Goal: Task Accomplishment & Management: Use online tool/utility

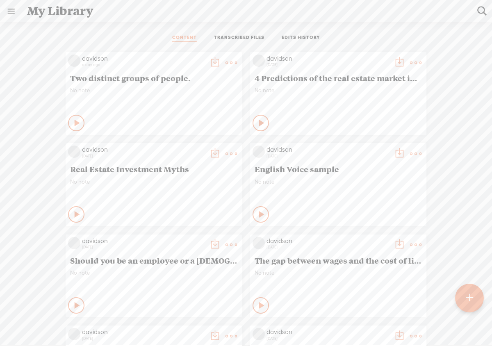
click at [471, 300] on t at bounding box center [469, 298] width 7 height 18
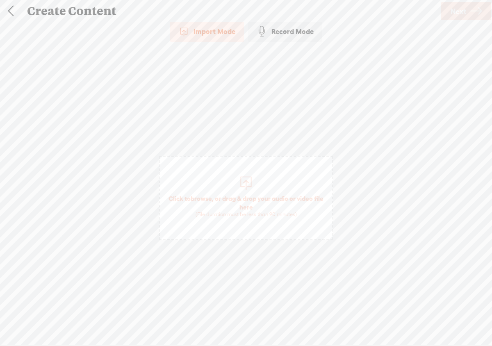
click at [249, 184] on div at bounding box center [246, 182] width 16 height 16
click at [462, 15] on span "Next" at bounding box center [458, 11] width 16 height 21
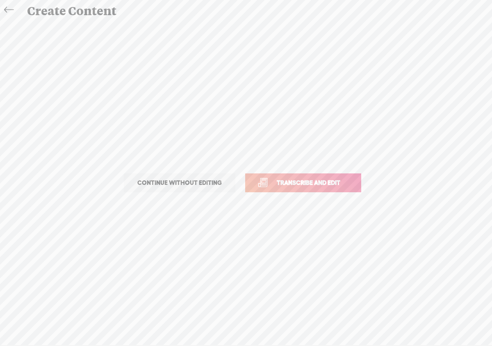
click at [339, 188] on link "Transcribe and edit" at bounding box center [303, 182] width 116 height 19
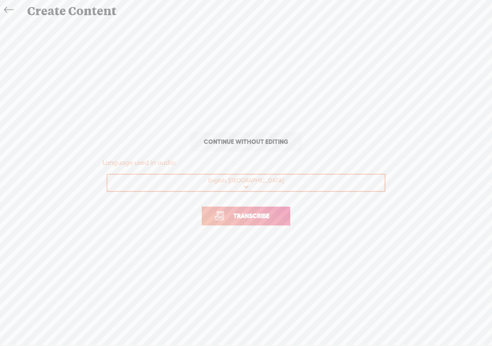
click at [284, 219] on link "Transcribe" at bounding box center [246, 216] width 89 height 19
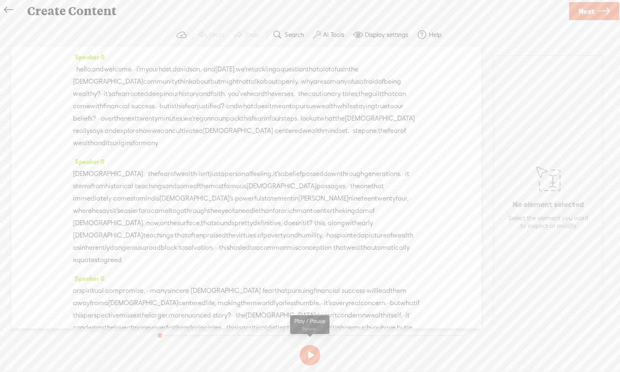
click at [312, 345] on button at bounding box center [310, 355] width 20 height 20
click at [323, 36] on label "AI Tools" at bounding box center [333, 35] width 21 height 8
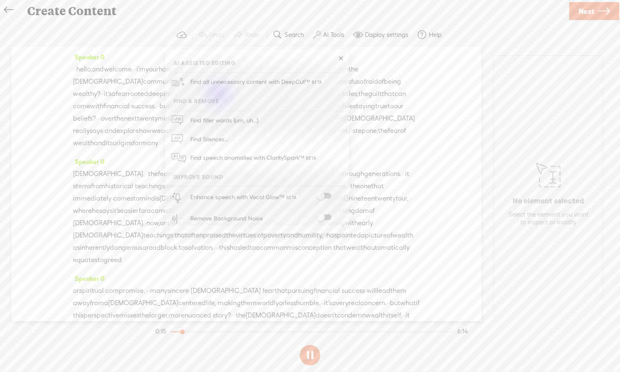
click at [326, 214] on span at bounding box center [323, 217] width 15 height 6
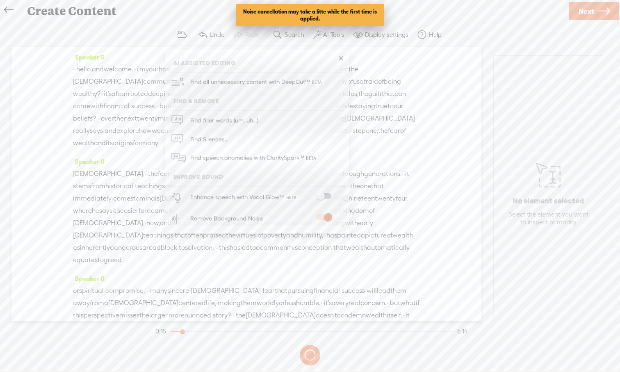
click at [326, 191] on div "Enhance speech with Vocal Glow™" at bounding box center [265, 196] width 157 height 21
click at [327, 197] on span at bounding box center [323, 196] width 15 height 6
drag, startPoint x: 324, startPoint y: 197, endPoint x: 341, endPoint y: 197, distance: 16.4
click at [341, 197] on label at bounding box center [324, 196] width 36 height 6
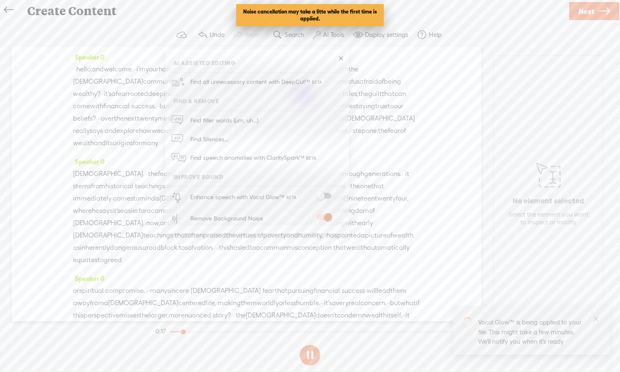
click at [432, 148] on div "Speaker 0 · · hello, and welcome. · · i'm your host, davidson. · and [DATE], we…" at bounding box center [246, 184] width 470 height 274
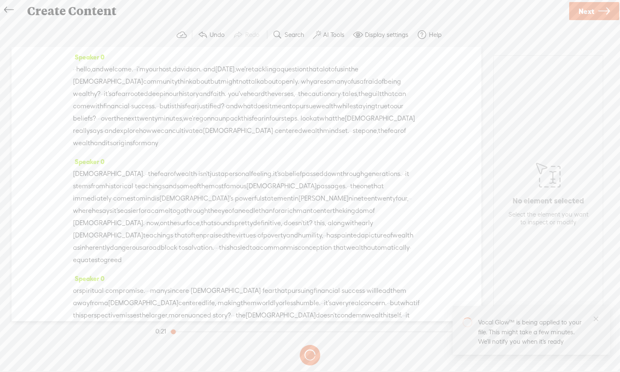
click at [173, 332] on div at bounding box center [171, 331] width 3 height 1
click at [312, 345] on button at bounding box center [310, 355] width 20 height 20
drag, startPoint x: 327, startPoint y: 118, endPoint x: 390, endPoint y: 118, distance: 62.3
click at [390, 118] on div "· · hello, and welcome. · · i'm your host, davidson. · and [DATE], we're [GEOGR…" at bounding box center [246, 106] width 347 height 86
click at [114, 119] on span "over" at bounding box center [107, 118] width 13 height 12
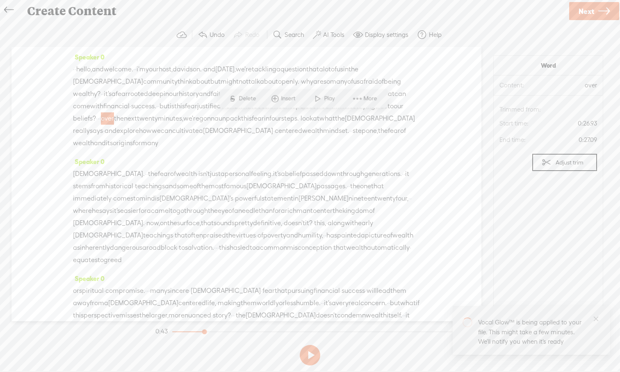
drag, startPoint x: 298, startPoint y: 120, endPoint x: 391, endPoint y: 120, distance: 93.4
click at [391, 120] on div "· · hello, and welcome. · · i'm your host, davidson. · and [DATE], we're [GEOGR…" at bounding box center [246, 106] width 347 height 86
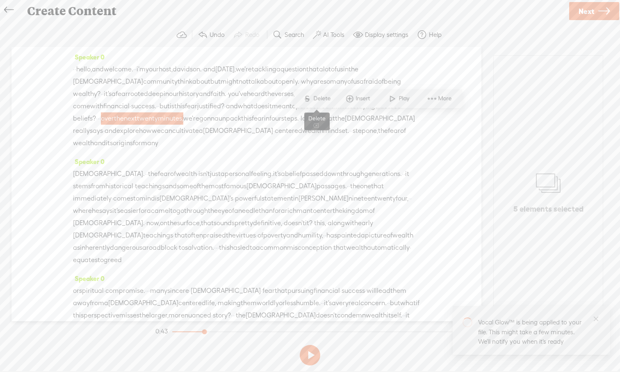
click at [324, 105] on span "S Delete" at bounding box center [316, 98] width 41 height 15
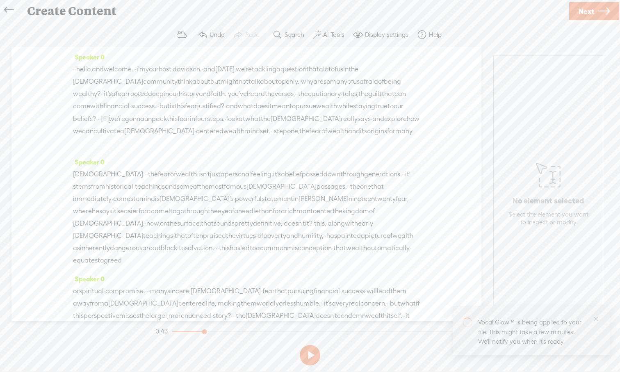
click at [130, 103] on span "financial" at bounding box center [116, 106] width 26 height 12
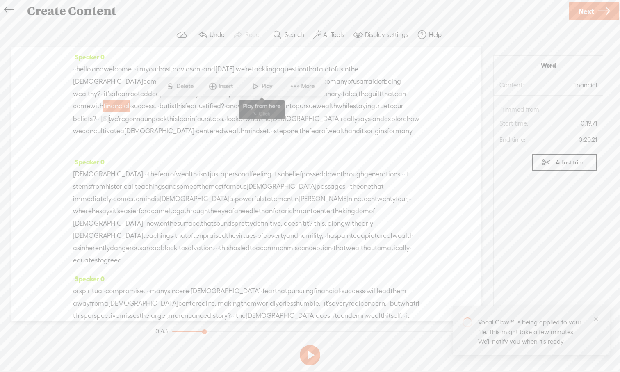
click at [256, 88] on span at bounding box center [255, 86] width 12 height 15
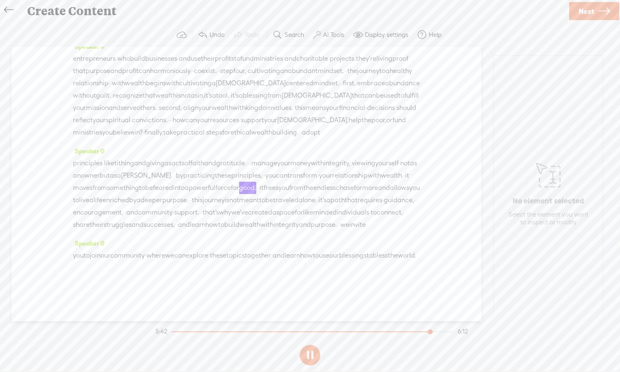
scroll to position [842, 0]
drag, startPoint x: 167, startPoint y: 268, endPoint x: 101, endPoint y: 198, distance: 96.3
click at [101, 198] on div "Speaker 0 · · hello, and welcome. · · i'm your host, davidson. · and [DATE], we…" at bounding box center [246, 184] width 470 height 274
drag, startPoint x: 164, startPoint y: 270, endPoint x: 90, endPoint y: 175, distance: 120.0
click at [90, 175] on div "Speaker 0 · · hello, and welcome. · · i'm your host, davidson. · and [DATE], we…" at bounding box center [246, 184] width 470 height 274
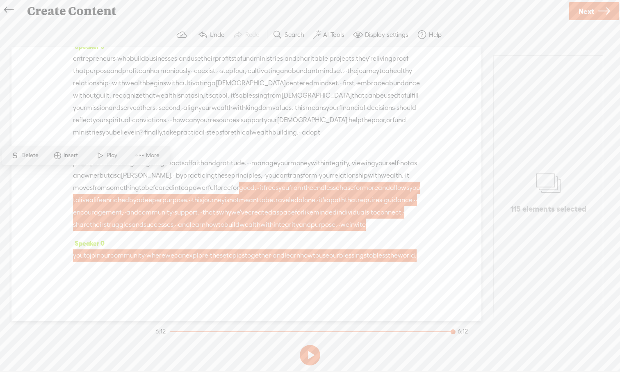
click at [61, 216] on div "Speaker 0 · · hello, and welcome. · · i'm your host, davidson. · and [DATE], we…" at bounding box center [246, 184] width 470 height 274
click at [187, 275] on div "Speaker 0 you to join our community · where we can explore · these topics toget…" at bounding box center [246, 258] width 347 height 43
click at [145, 254] on span "community" at bounding box center [127, 255] width 34 height 12
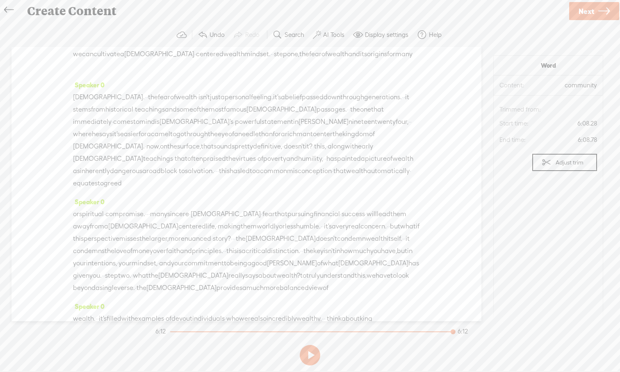
scroll to position [0, 0]
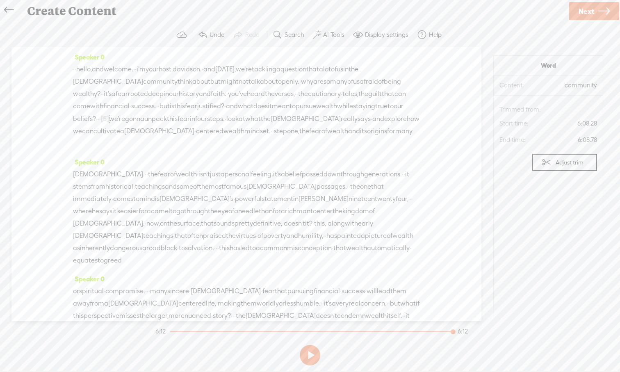
drag, startPoint x: 164, startPoint y: 266, endPoint x: 62, endPoint y: 25, distance: 261.4
click at [62, 25] on div "Trebble audio editor works best with Google Chrome or Firefox. Please switch yo…" at bounding box center [309, 195] width 603 height 345
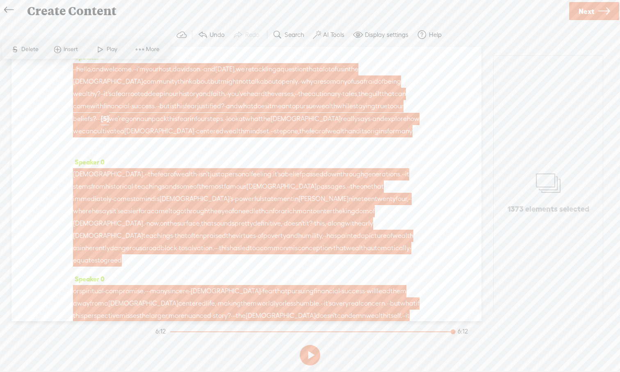
click at [69, 50] on span "Insert" at bounding box center [72, 49] width 16 height 8
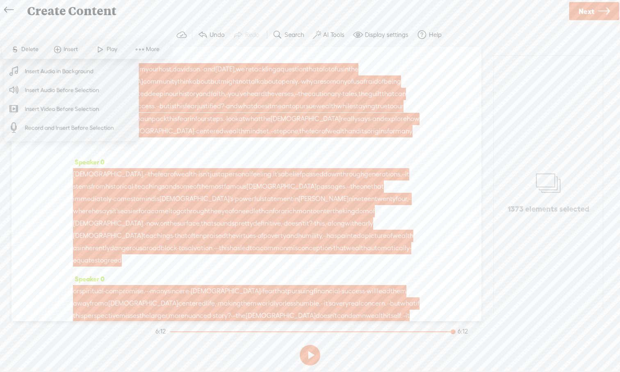
click at [71, 74] on span "Insert Audio in Background" at bounding box center [59, 71] width 101 height 18
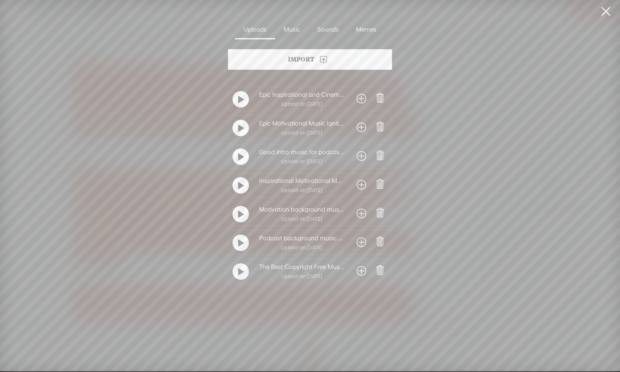
click at [243, 273] on div at bounding box center [240, 271] width 16 height 16
click at [244, 245] on div at bounding box center [240, 242] width 16 height 16
click at [238, 219] on t at bounding box center [241, 214] width 6 height 13
click at [242, 214] on div at bounding box center [240, 214] width 16 height 16
click at [238, 215] on t at bounding box center [241, 214] width 6 height 13
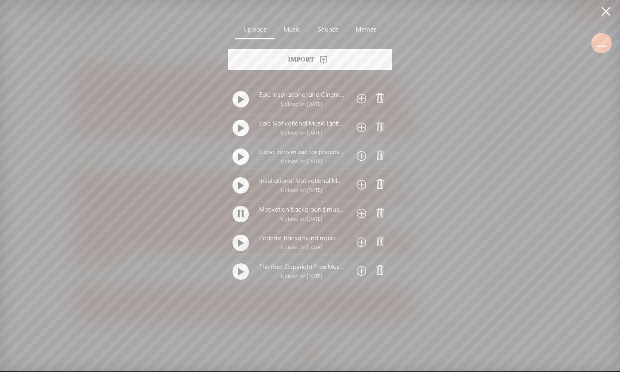
click at [242, 216] on div at bounding box center [240, 214] width 16 height 16
click at [357, 214] on span at bounding box center [361, 213] width 9 height 13
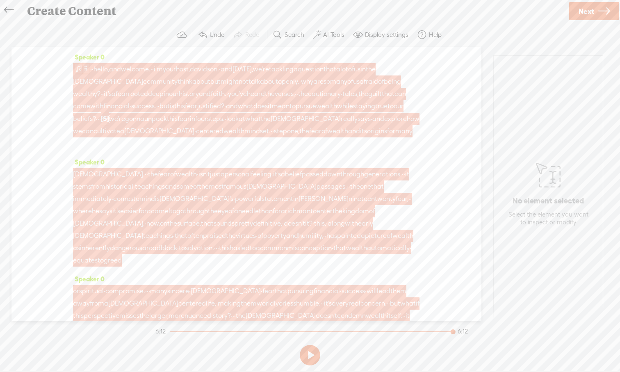
click at [80, 67] on span at bounding box center [79, 69] width 8 height 10
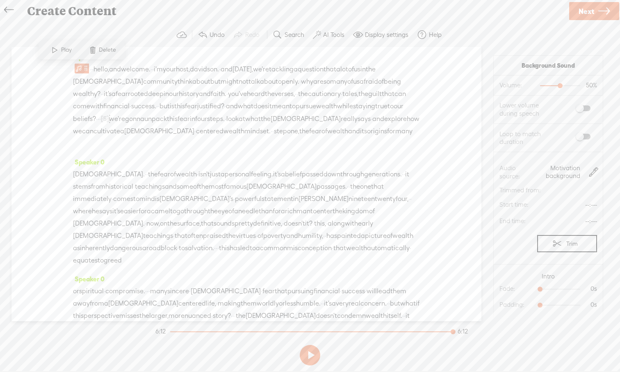
click at [491, 107] on span at bounding box center [582, 108] width 15 height 6
click at [491, 136] on span at bounding box center [582, 137] width 15 height 6
click at [491, 289] on div at bounding box center [560, 289] width 40 height 1
click at [491, 305] on div at bounding box center [560, 305] width 40 height 1
click at [105, 160] on span "Speaker 0" at bounding box center [89, 161] width 32 height 7
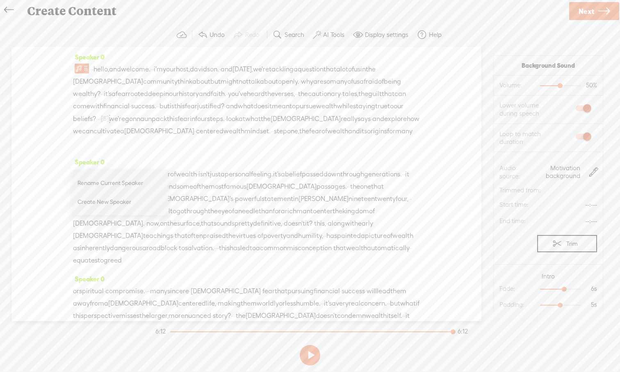
click at [333, 142] on div "· · hello, and welcome. · · i'm your host, davidson. · and [DATE], we're [GEOGR…" at bounding box center [246, 106] width 347 height 86
click at [186, 167] on div "Speaker 0 [DEMOGRAPHIC_DATA]. · · the fear of wealth · isn't just a personal fe…" at bounding box center [246, 214] width 347 height 117
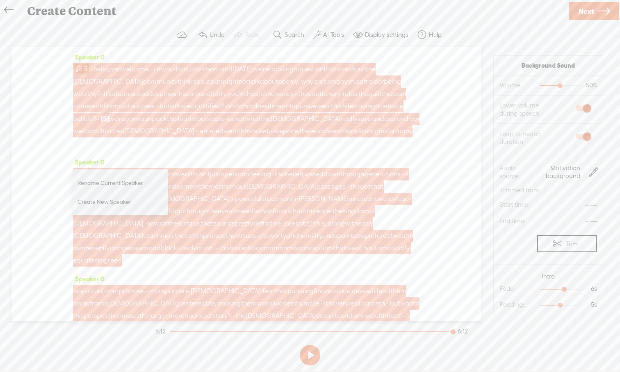
click at [79, 70] on span at bounding box center [79, 69] width 8 height 10
click at [80, 72] on span at bounding box center [79, 69] width 8 height 10
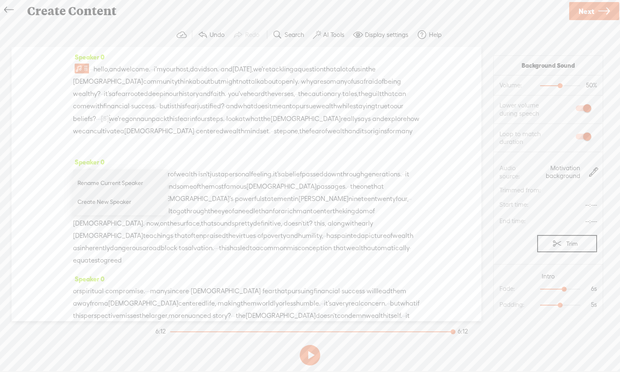
click at [366, 75] on span "the" at bounding box center [371, 69] width 10 height 12
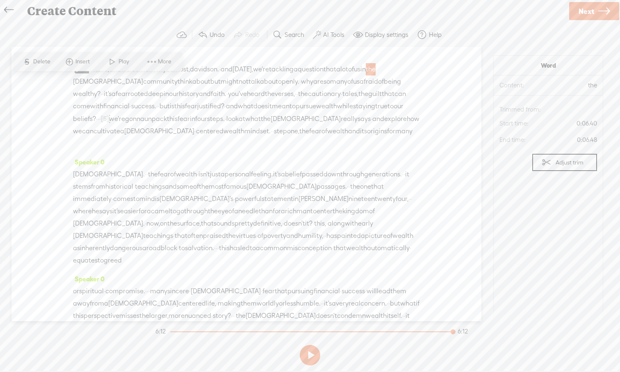
click at [200, 58] on div "Speaker 0 · · hello, and welcome. · · i'm your host, davidson. · and [DATE], we…" at bounding box center [246, 103] width 347 height 105
click at [50, 75] on div "Speaker 0 · · hello, and welcome. · · i'm your host, davidson. · and [DATE], we…" at bounding box center [246, 184] width 470 height 274
click at [111, 58] on span at bounding box center [112, 62] width 12 height 15
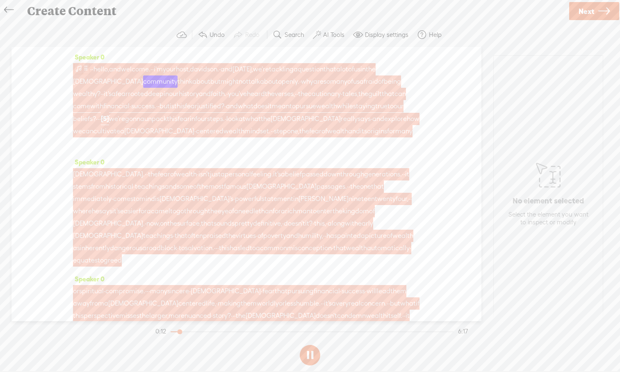
click at [79, 67] on span at bounding box center [79, 69] width 8 height 10
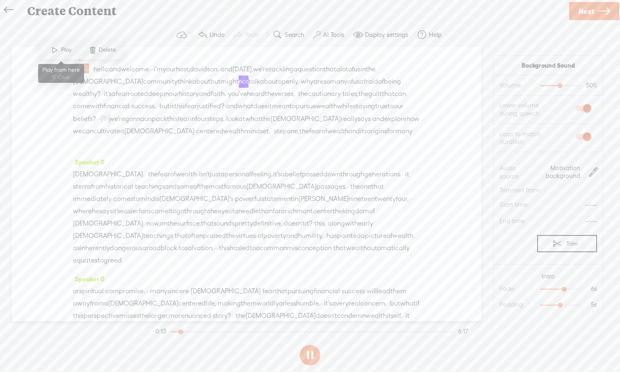
click at [58, 50] on span at bounding box center [55, 50] width 12 height 15
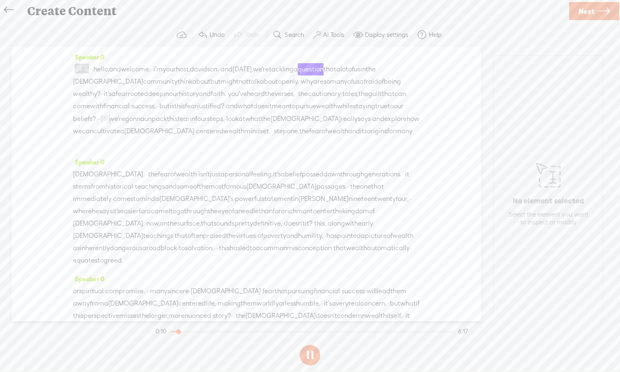
click at [55, 172] on div "Speaker 0 · · hello, and welcome. · · i'm your host, davidson. · and [DATE], we…" at bounding box center [246, 184] width 470 height 274
click at [315, 345] on button at bounding box center [310, 355] width 20 height 20
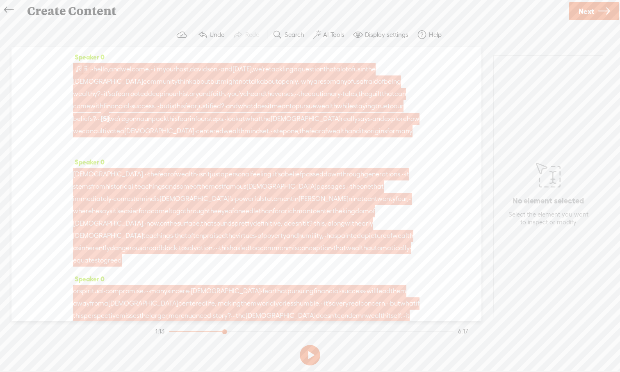
click at [78, 68] on span at bounding box center [79, 69] width 8 height 10
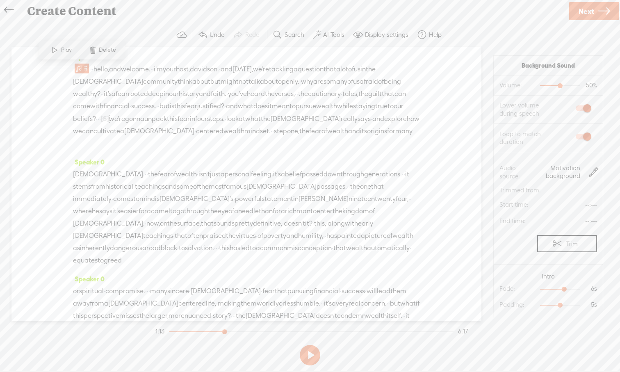
click at [58, 50] on span at bounding box center [55, 50] width 12 height 15
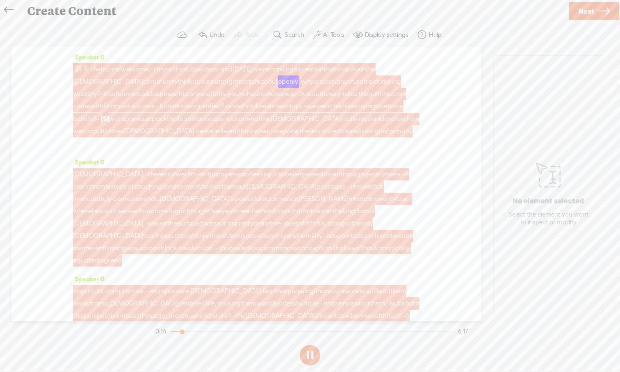
click at [78, 68] on span at bounding box center [79, 69] width 8 height 10
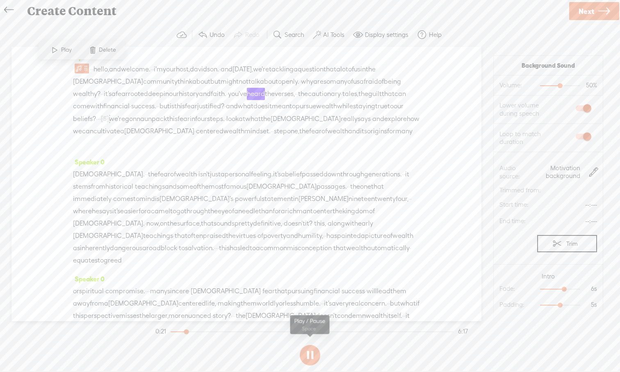
click at [307, 345] on button at bounding box center [310, 355] width 20 height 20
click at [54, 76] on div "Speaker 0 · · hello, and welcome. · · i'm your host, davidson. · and [DATE], we…" at bounding box center [246, 184] width 470 height 274
click at [101, 163] on span "Speaker 0" at bounding box center [89, 161] width 32 height 7
click at [274, 137] on span "step" at bounding box center [280, 131] width 13 height 12
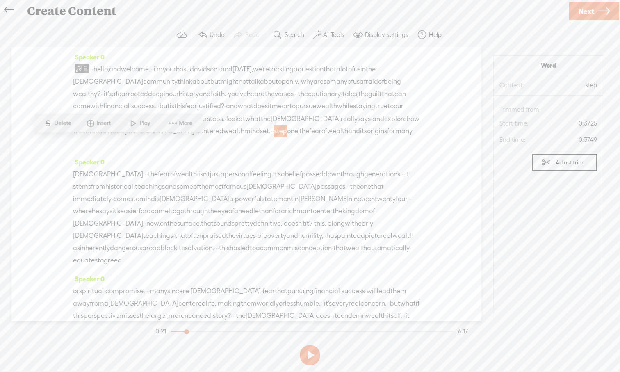
click at [99, 153] on div "Speaker 0 · · hello, and welcome. · · i'm your host, davidson. · and [DATE], we…" at bounding box center [246, 103] width 347 height 105
click at [211, 264] on div "[DEMOGRAPHIC_DATA]. · · the fear of wealth · isn't just a personal feeling. it'…" at bounding box center [246, 217] width 347 height 98
click at [98, 56] on span "Speaker 0" at bounding box center [89, 56] width 32 height 7
click at [165, 273] on div "Speaker 0 or spiritual · compromise. · · · many sincere · [DEMOGRAPHIC_DATA] · …" at bounding box center [246, 325] width 347 height 105
click at [463, 87] on div "Speaker 0 · · hello, and welcome. · · i'm your host, davidson. · and [DATE], we…" at bounding box center [246, 184] width 470 height 274
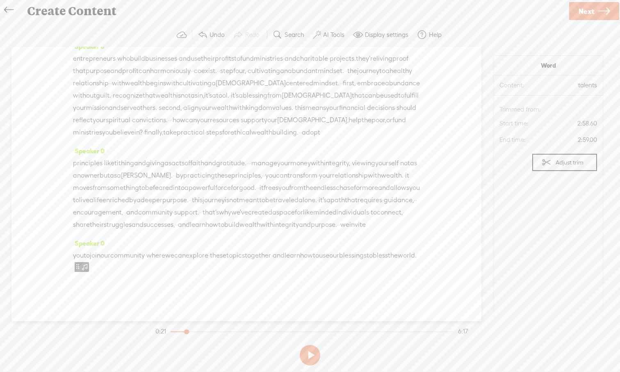
scroll to position [842, 0]
click at [79, 258] on span "you" at bounding box center [78, 255] width 11 height 12
click at [102, 237] on span at bounding box center [100, 235] width 12 height 15
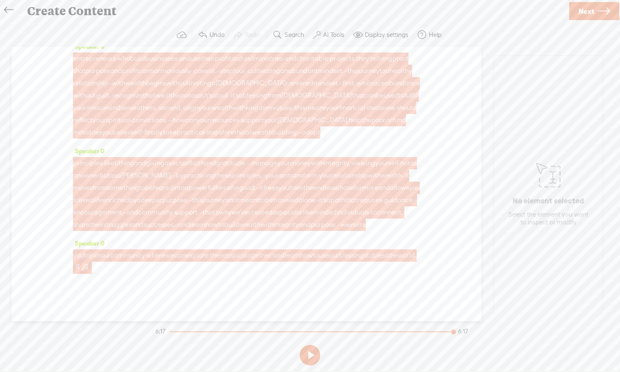
click at [89, 267] on span at bounding box center [85, 266] width 8 height 10
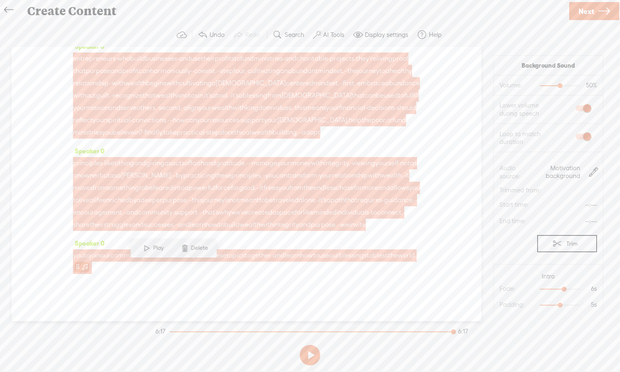
click at [89, 267] on span at bounding box center [85, 266] width 8 height 10
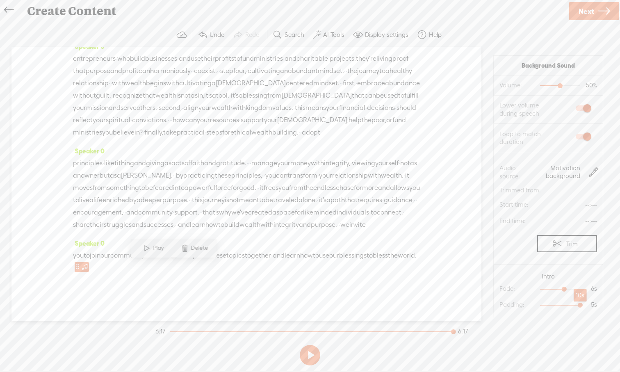
drag, startPoint x: 561, startPoint y: 306, endPoint x: 579, endPoint y: 306, distance: 18.4
click at [491, 306] on div at bounding box center [580, 305] width 19 height 19
click at [110, 255] on span "our" at bounding box center [105, 255] width 10 height 12
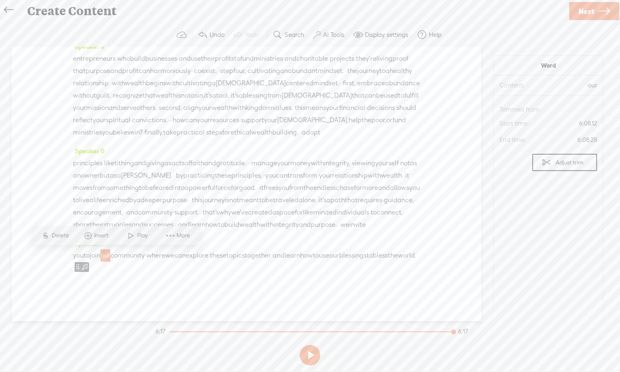
click at [127, 236] on span at bounding box center [131, 235] width 12 height 15
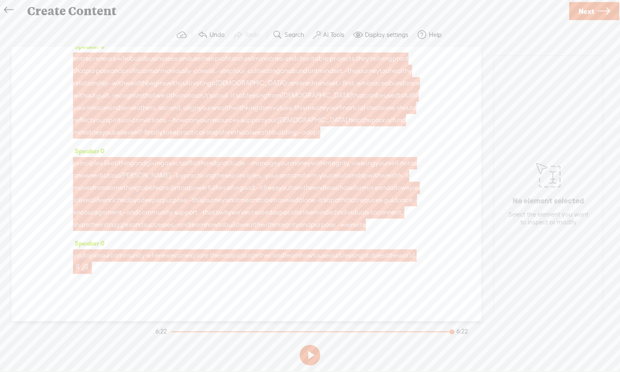
click at [81, 267] on span at bounding box center [78, 266] width 6 height 10
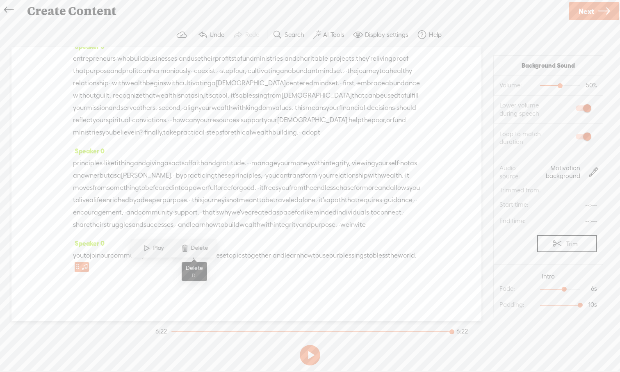
click at [198, 250] on span "Delete" at bounding box center [200, 248] width 19 height 8
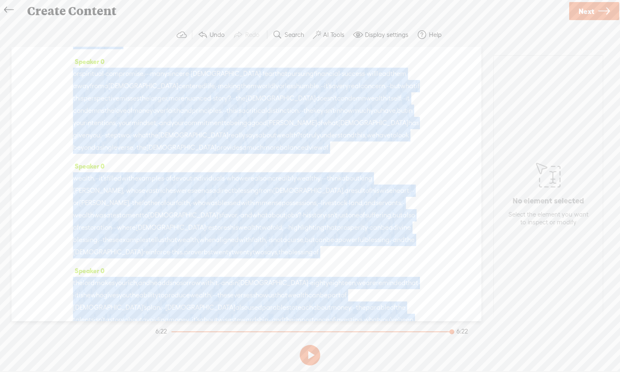
scroll to position [0, 0]
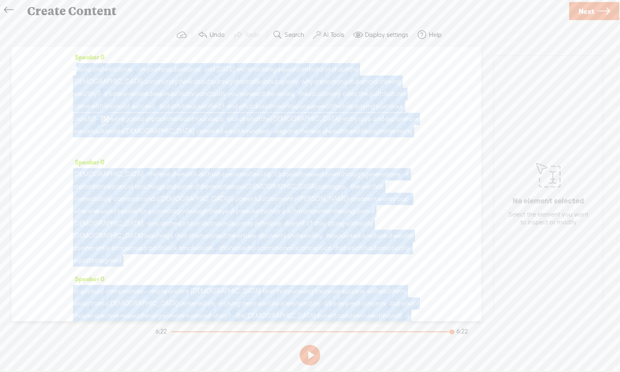
drag, startPoint x: 161, startPoint y: 266, endPoint x: 83, endPoint y: 68, distance: 212.9
click at [83, 68] on div "Speaker 0 · · hello, and welcome. · · i'm your host, davidson. · and [DATE], we…" at bounding box center [246, 184] width 470 height 274
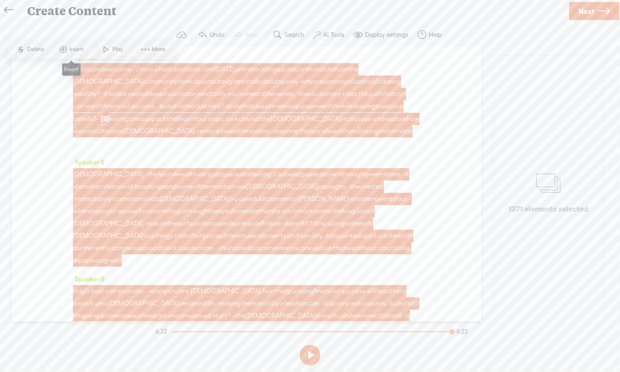
click at [66, 50] on span at bounding box center [63, 49] width 12 height 15
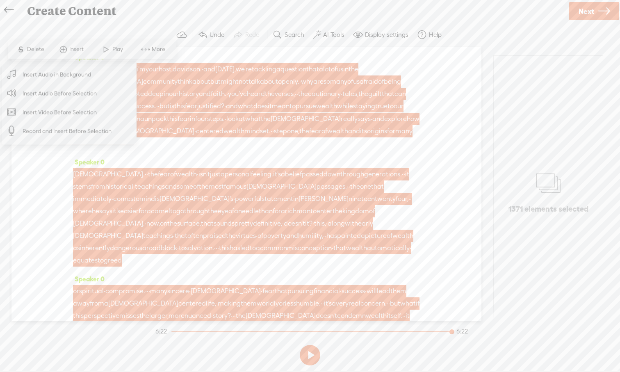
click at [66, 80] on span "Insert Audio in Background" at bounding box center [57, 74] width 101 height 18
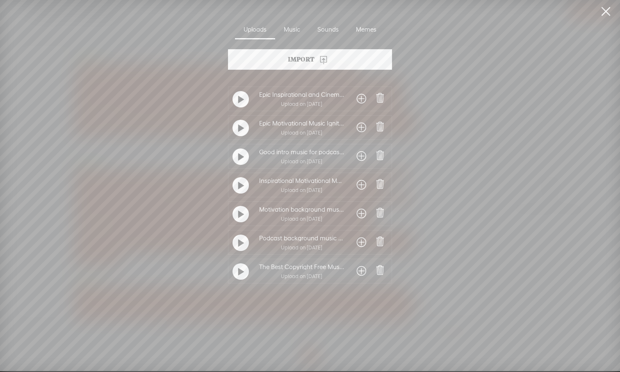
click at [491, 13] on link at bounding box center [605, 11] width 20 height 23
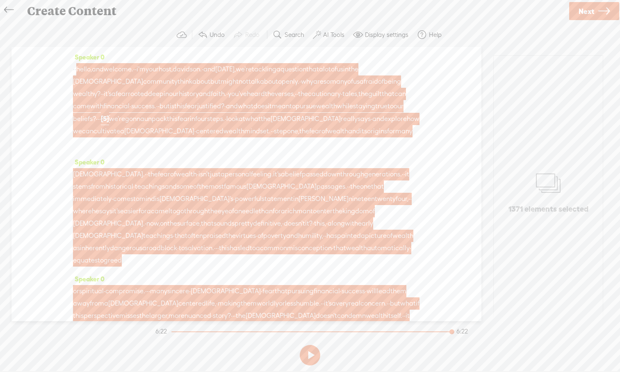
click at [76, 67] on span "·" at bounding box center [76, 69] width 2 height 12
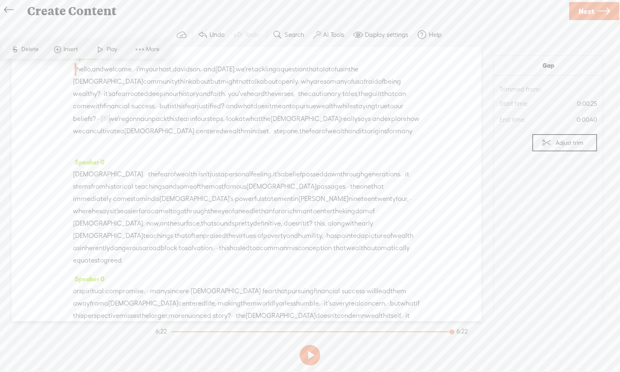
click at [460, 231] on div "Speaker 0 · · hello, and welcome. · · i'm your host, davidson. · and [DATE], we…" at bounding box center [246, 184] width 470 height 274
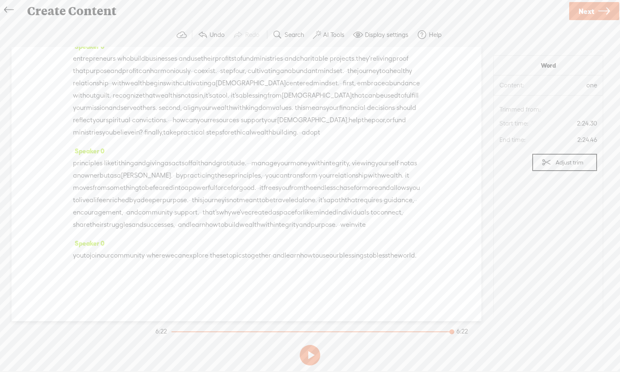
scroll to position [842, 0]
drag, startPoint x: 165, startPoint y: 268, endPoint x: 45, endPoint y: 189, distance: 143.5
click at [45, 189] on div "Speaker 0 · · hello, and welcome. · · i'm your host, davidson. · and [DATE], we…" at bounding box center [246, 184] width 470 height 274
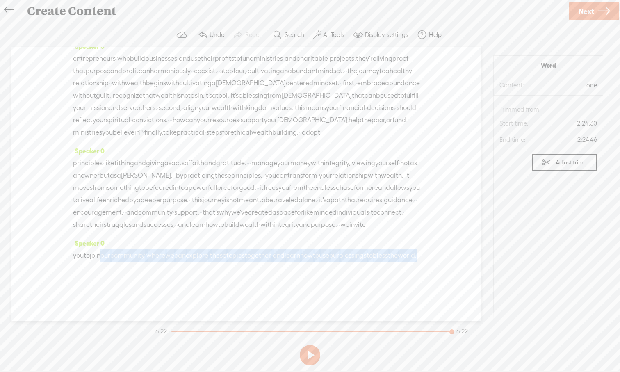
drag, startPoint x: 162, startPoint y: 268, endPoint x: 111, endPoint y: 251, distance: 54.3
click at [110, 251] on div "you to join our community · where we can explore · these topics together · and …" at bounding box center [246, 261] width 347 height 25
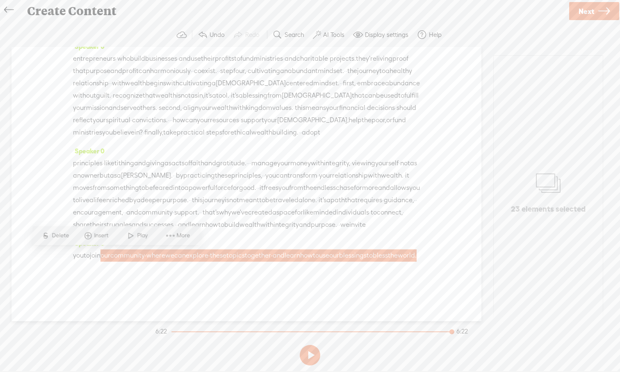
click at [162, 284] on div "Speaker 0 · · hello, and welcome. · · i'm your host, davidson. · and [DATE], we…" at bounding box center [246, 184] width 470 height 274
click at [89, 272] on span at bounding box center [81, 267] width 16 height 12
click at [165, 259] on span "where" at bounding box center [155, 255] width 19 height 12
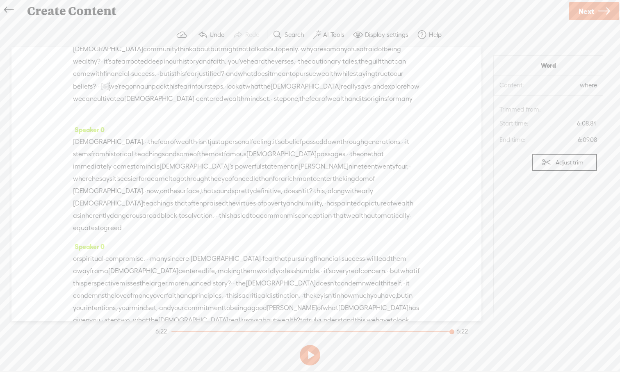
scroll to position [0, 0]
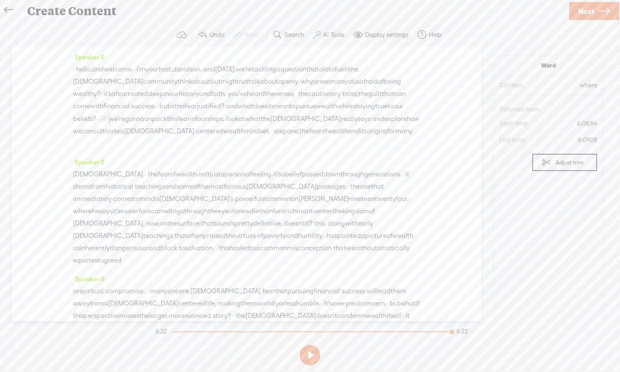
drag, startPoint x: 164, startPoint y: 267, endPoint x: 66, endPoint y: 20, distance: 265.8
click at [66, 20] on div "Create Content Use text-to-audio Use voice actor Record From This Browser Use p…" at bounding box center [310, 186] width 620 height 372
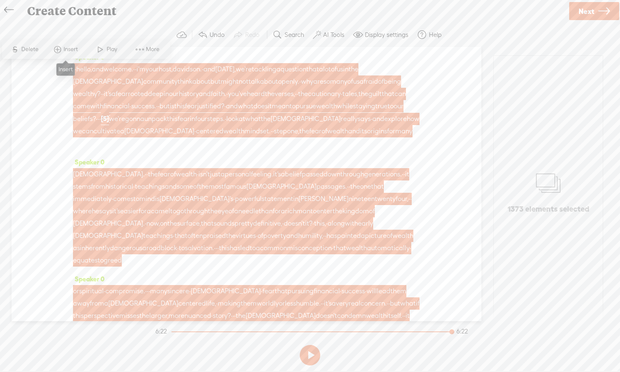
click at [62, 49] on span at bounding box center [57, 49] width 12 height 15
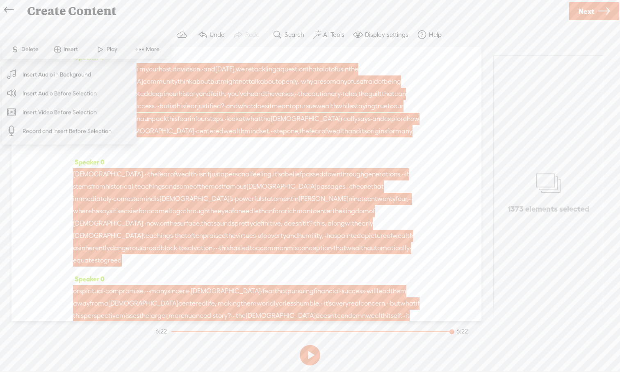
click at [62, 82] on span "Insert Audio in Background" at bounding box center [57, 74] width 101 height 18
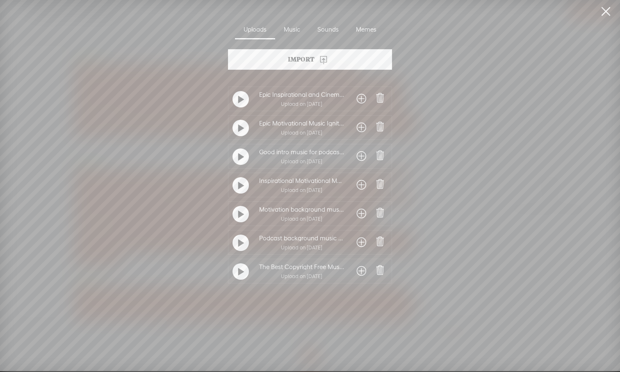
click at [242, 245] on div at bounding box center [240, 242] width 16 height 16
click at [240, 206] on div at bounding box center [240, 214] width 16 height 16
click at [358, 218] on span at bounding box center [361, 213] width 9 height 13
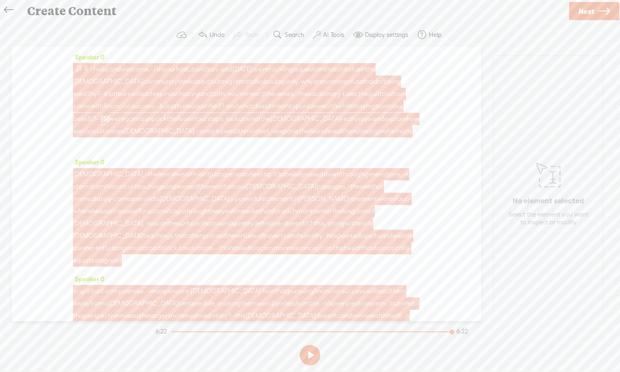
click at [84, 70] on span at bounding box center [86, 69] width 6 height 10
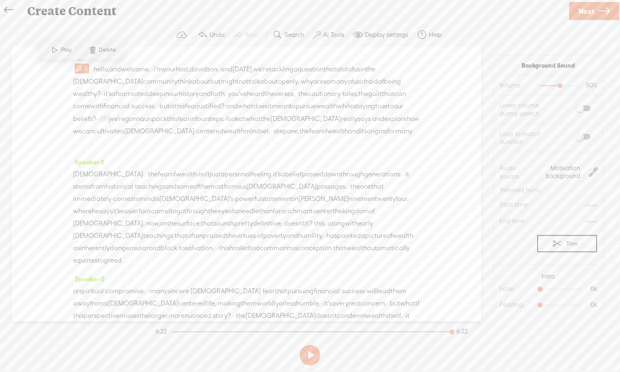
click at [64, 54] on span "Play" at bounding box center [67, 50] width 13 height 8
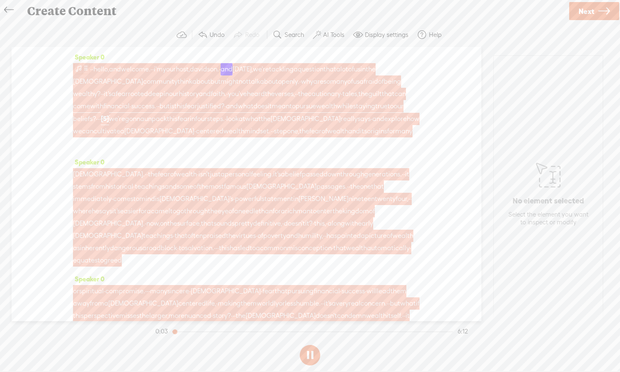
click at [79, 67] on span at bounding box center [79, 69] width 8 height 10
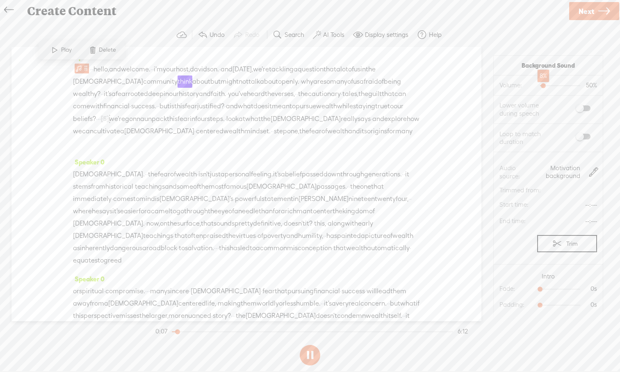
drag, startPoint x: 559, startPoint y: 84, endPoint x: 542, endPoint y: 84, distance: 16.8
click at [491, 84] on div at bounding box center [543, 86] width 19 height 19
click at [491, 84] on div at bounding box center [542, 86] width 19 height 19
click at [491, 84] on div at bounding box center [540, 86] width 19 height 19
click at [491, 84] on div at bounding box center [541, 86] width 19 height 19
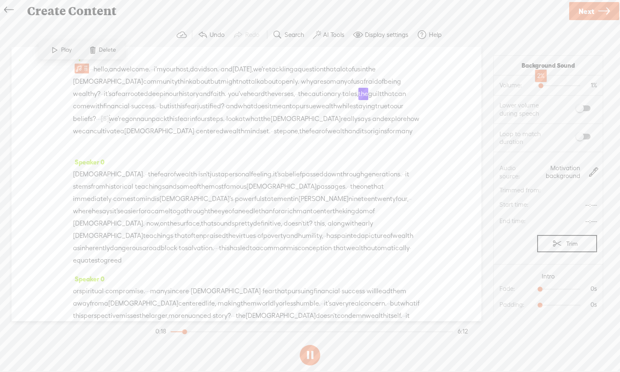
click at [491, 84] on div at bounding box center [541, 86] width 19 height 19
click at [491, 136] on span at bounding box center [582, 137] width 15 height 6
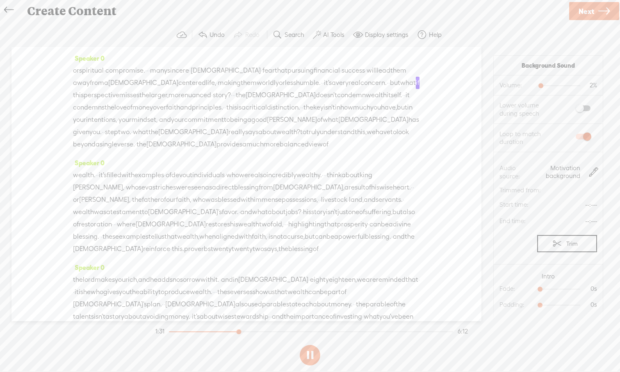
scroll to position [226, 0]
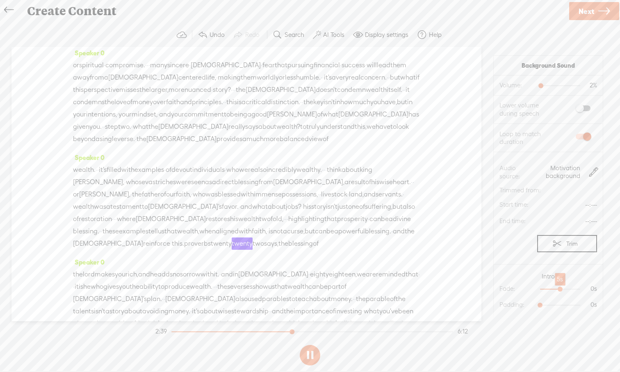
drag, startPoint x: 541, startPoint y: 288, endPoint x: 563, endPoint y: 290, distance: 21.4
click at [491, 290] on div at bounding box center [560, 289] width 19 height 19
drag, startPoint x: 540, startPoint y: 305, endPoint x: 563, endPoint y: 306, distance: 22.6
click at [491, 306] on div at bounding box center [564, 305] width 19 height 19
click at [491, 288] on div at bounding box center [564, 289] width 19 height 19
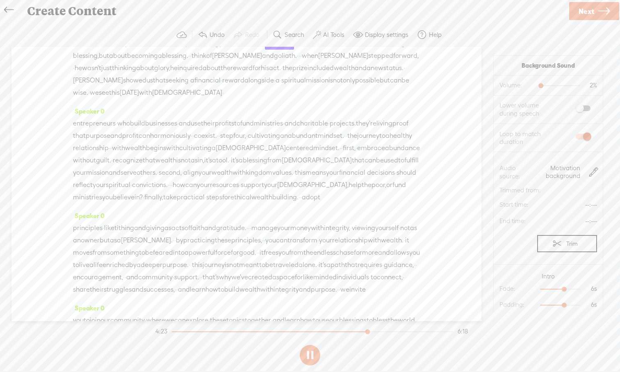
scroll to position [694, 0]
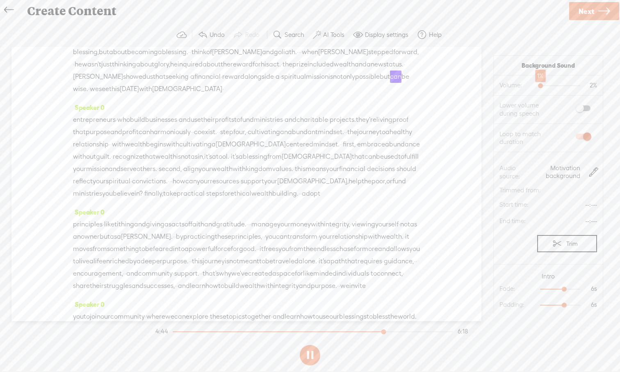
click at [491, 86] on div at bounding box center [541, 86] width 19 height 19
click at [311, 345] on button at bounding box center [310, 355] width 20 height 20
click at [171, 331] on div at bounding box center [170, 331] width 1 height 1
click at [309, 345] on button at bounding box center [310, 355] width 20 height 20
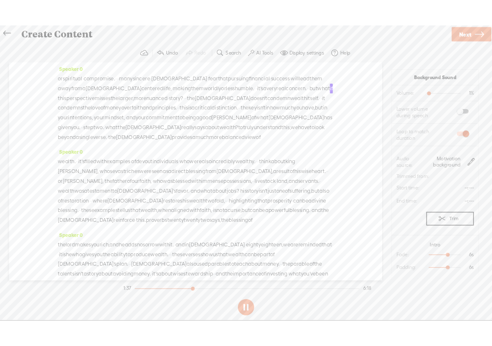
scroll to position [226, 0]
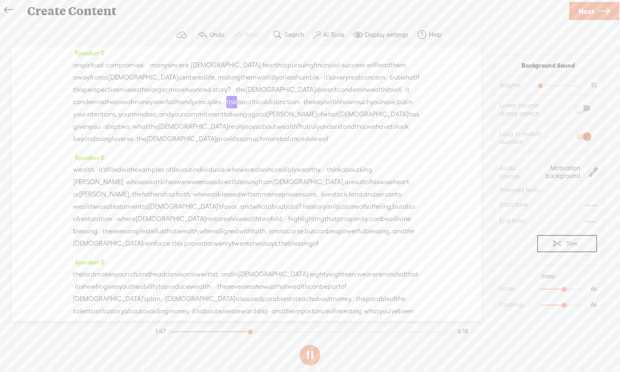
click at [491, 14] on icon at bounding box center [603, 11] width 11 height 21
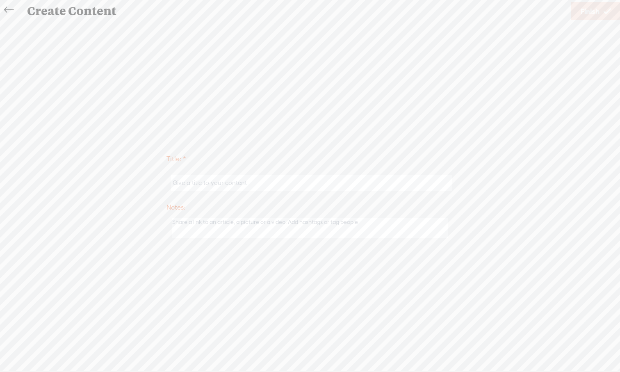
click at [221, 180] on input "text" at bounding box center [311, 183] width 281 height 16
paste input "Why are so many of us afraid of being wealthy?"
type input "Why are so many of us afraid of being wealthy?"
click at [491, 16] on icon at bounding box center [606, 11] width 7 height 21
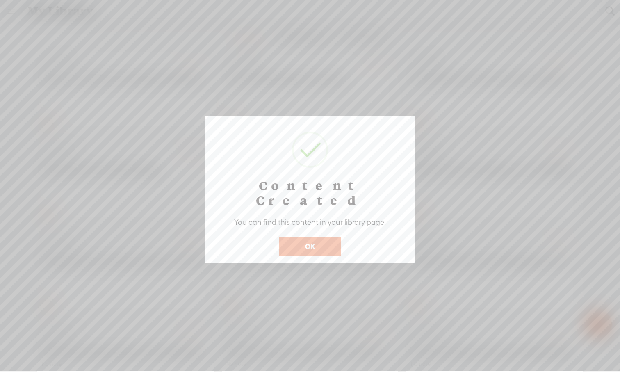
click at [318, 237] on button "OK" at bounding box center [310, 246] width 62 height 19
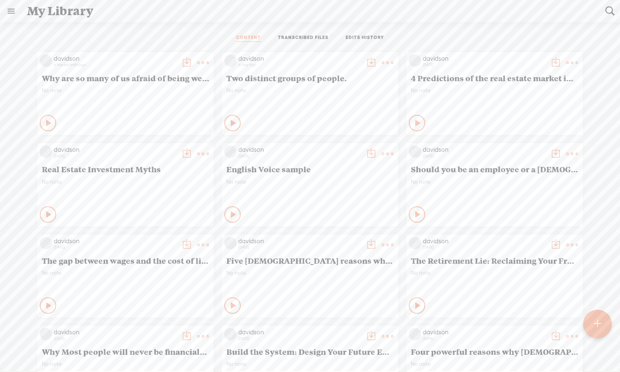
click at [49, 122] on icon at bounding box center [49, 123] width 8 height 8
click at [45, 123] on icon at bounding box center [48, 123] width 8 height 8
click at [197, 63] on t at bounding box center [202, 62] width 11 height 11
click at [168, 148] on link "Download as..." at bounding box center [164, 146] width 82 height 19
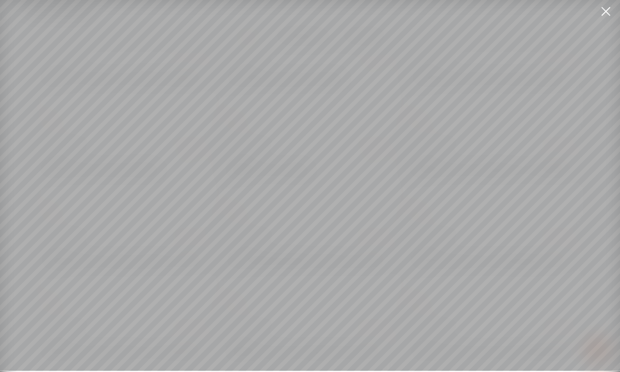
click at [168, 148] on div at bounding box center [310, 185] width 620 height 371
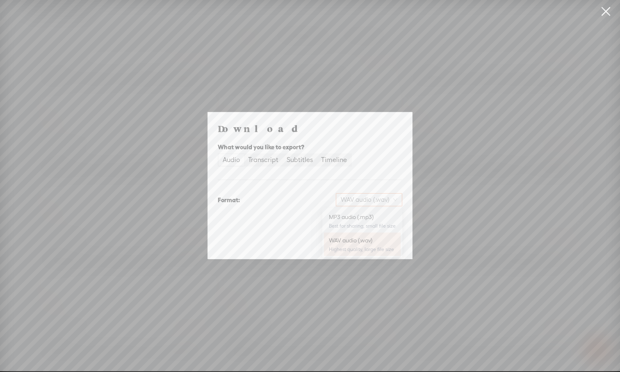
click at [394, 200] on span "WAV audio (.wav)" at bounding box center [369, 199] width 57 height 12
click at [376, 220] on div "MP3 audio (.mp3)" at bounding box center [362, 217] width 67 height 8
click at [377, 242] on span "Download" at bounding box center [381, 243] width 29 height 8
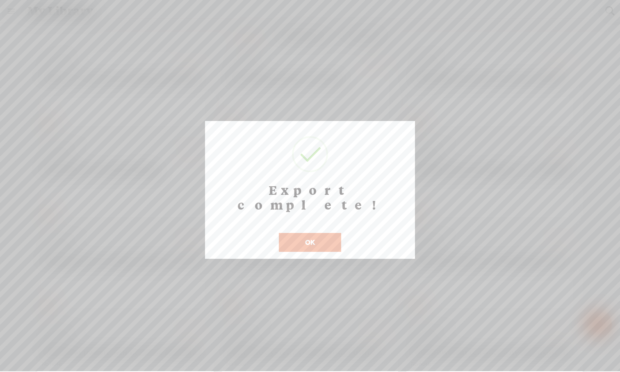
click at [330, 233] on button "OK" at bounding box center [310, 242] width 62 height 19
